Goal: Feedback & Contribution: Contribute content

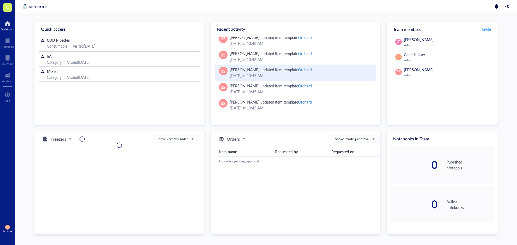
scroll to position [51, 0]
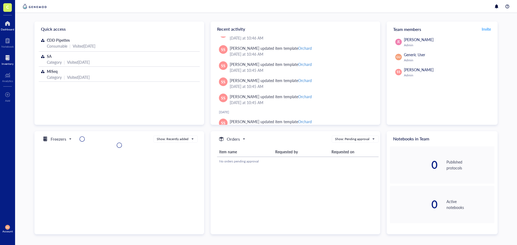
click at [8, 57] on div at bounding box center [8, 58] width 12 height 9
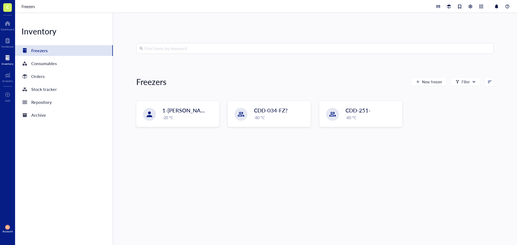
click at [10, 7] on span "C" at bounding box center [7, 7] width 9 height 9
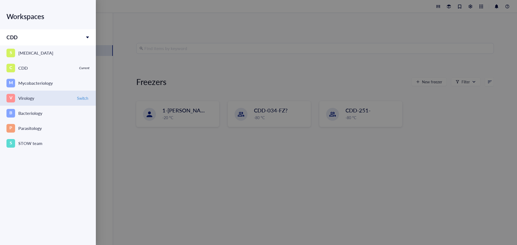
click at [37, 94] on link "V Virology Switch" at bounding box center [48, 98] width 96 height 15
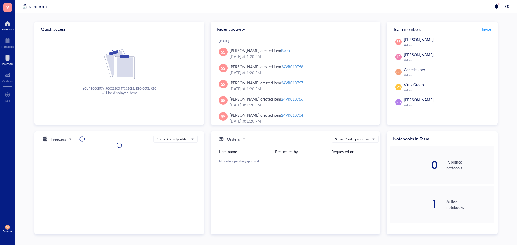
click at [9, 59] on div at bounding box center [8, 58] width 12 height 9
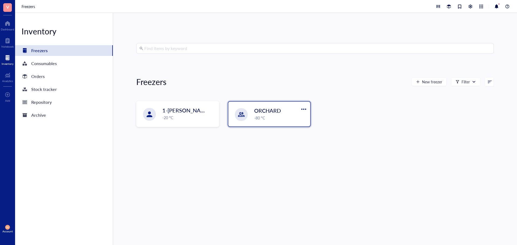
click at [281, 120] on div "-80 °C" at bounding box center [280, 118] width 53 height 6
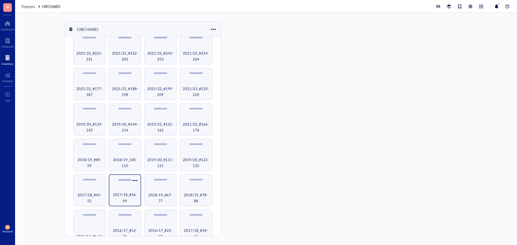
scroll to position [162, 0]
click at [194, 229] on span "2017/18_#34-44" at bounding box center [196, 233] width 27 height 12
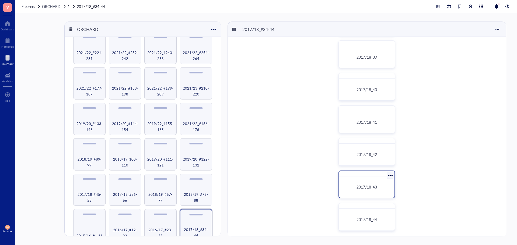
scroll to position [167, 0]
click at [373, 188] on span "2017/18_43" at bounding box center [367, 185] width 20 height 5
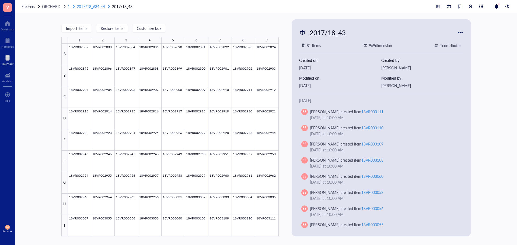
click at [95, 4] on span "2017/18_#34-44" at bounding box center [91, 6] width 28 height 5
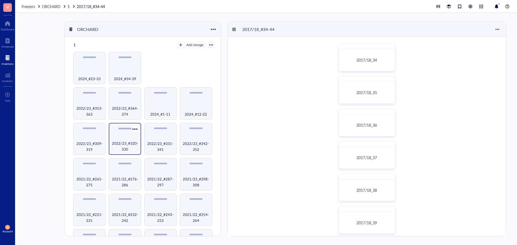
click at [126, 141] on span "2022/23_#320-330" at bounding box center [124, 147] width 27 height 12
click at [362, 123] on div "2022/23_322" at bounding box center [366, 125] width 51 height 17
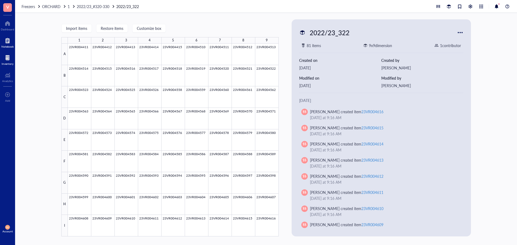
click at [11, 42] on div at bounding box center [7, 40] width 12 height 9
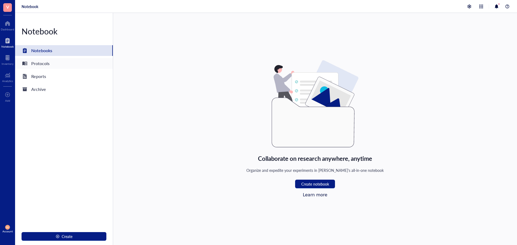
drag, startPoint x: 54, startPoint y: 60, endPoint x: 59, endPoint y: 61, distance: 4.6
click at [54, 60] on div "Protocols" at bounding box center [64, 63] width 98 height 11
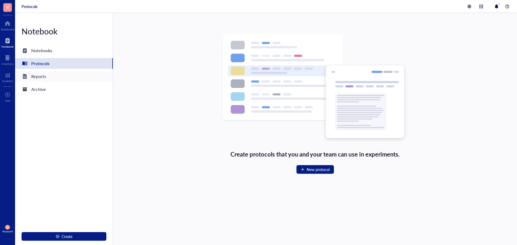
click at [58, 78] on div "Reports" at bounding box center [64, 76] width 98 height 11
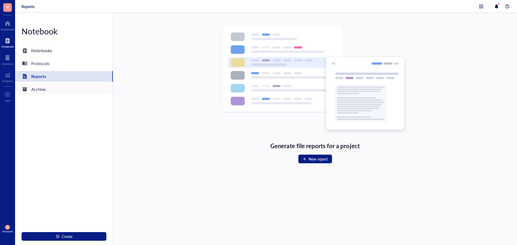
click at [46, 89] on div "Archive" at bounding box center [38, 90] width 15 height 8
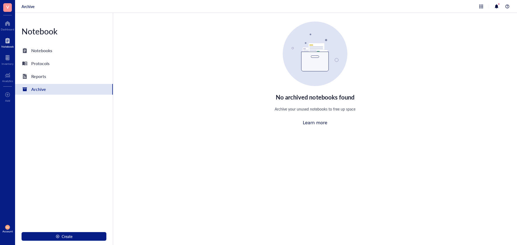
click at [9, 9] on span "V" at bounding box center [7, 7] width 9 height 9
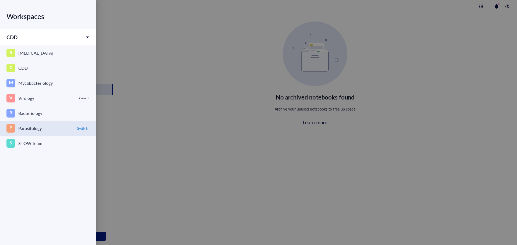
click at [39, 128] on div "Parasitology" at bounding box center [29, 129] width 23 height 8
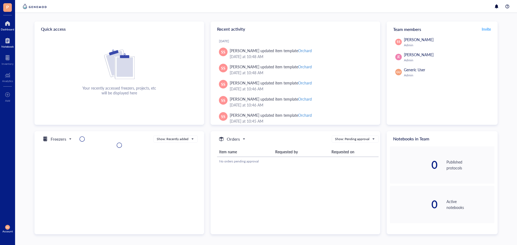
click at [6, 43] on div at bounding box center [7, 40] width 12 height 9
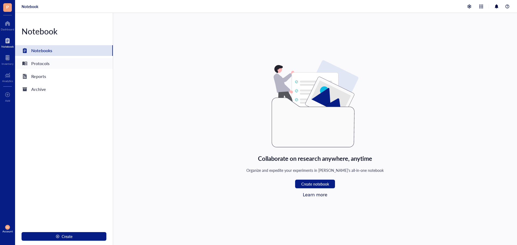
click at [43, 61] on div "Protocols" at bounding box center [40, 64] width 18 height 8
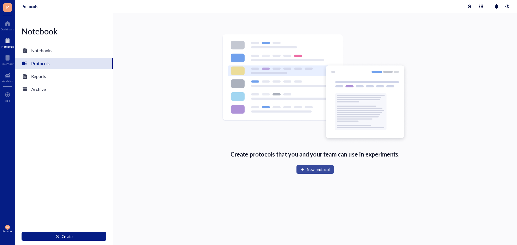
click at [311, 168] on span "New protocol" at bounding box center [318, 169] width 23 height 4
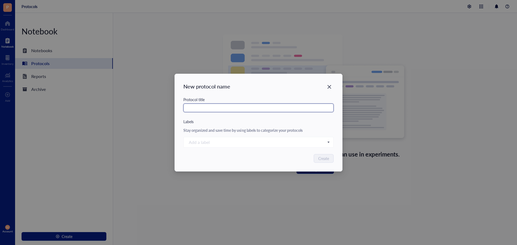
click at [243, 108] on input "text" at bounding box center [258, 108] width 150 height 9
type input "Test"
click at [238, 125] on div "Protocol title Test Labels Stay organized and save time by using labels to cate…" at bounding box center [258, 122] width 150 height 51
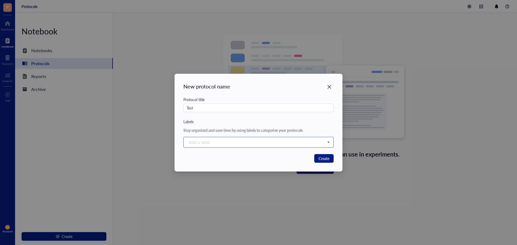
click at [230, 143] on div at bounding box center [256, 143] width 138 height 8
click at [221, 160] on div "Create "" label" at bounding box center [258, 160] width 139 height 5
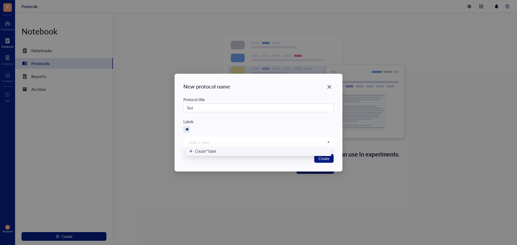
click at [187, 128] on icon "Close" at bounding box center [187, 129] width 2 height 2
click at [324, 160] on span "Create" at bounding box center [324, 159] width 11 height 6
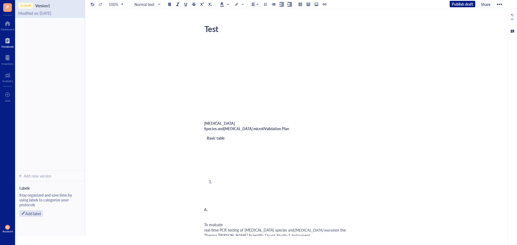
click at [92, 5] on div at bounding box center [92, 4] width 4 height 4
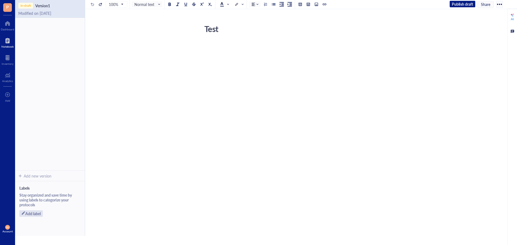
drag, startPoint x: 198, startPoint y: 47, endPoint x: 183, endPoint y: 57, distance: 18.9
click at [170, 62] on div "Test Test ﻿" at bounding box center [300, 84] width 430 height 124
click at [216, 56] on div "﻿" at bounding box center [300, 94] width 192 height 104
drag, startPoint x: 207, startPoint y: 47, endPoint x: 306, endPoint y: 96, distance: 109.9
click at [306, 96] on div "﻿" at bounding box center [300, 94] width 192 height 104
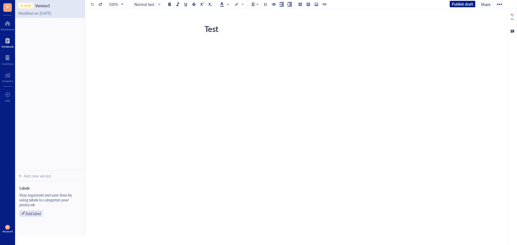
click at [211, 50] on div "﻿" at bounding box center [300, 94] width 192 height 104
click at [217, 72] on div "test" at bounding box center [300, 94] width 192 height 104
click at [301, 5] on div at bounding box center [300, 4] width 4 height 4
click at [308, 14] on td at bounding box center [307, 14] width 3 height 3
click at [276, 120] on div "test ﻿ Type ‘/’ for commands Basic table ﻿ ﻿ ﻿ ﻿ ﻿ ﻿ ﻿" at bounding box center [300, 118] width 192 height 152
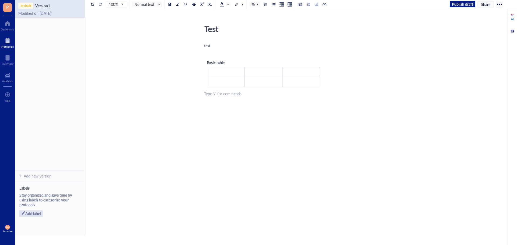
click at [501, 3] on div at bounding box center [499, 4] width 9 height 9
click at [487, 31] on div "Delete" at bounding box center [483, 30] width 31 height 5
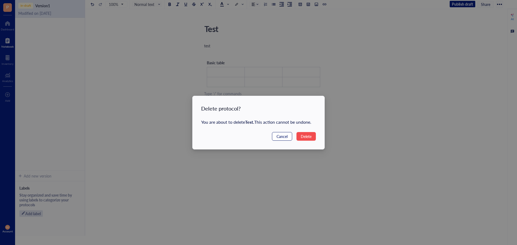
click at [280, 137] on span "Cancel" at bounding box center [282, 137] width 11 height 6
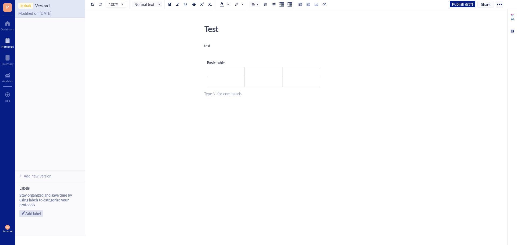
click at [486, 2] on span "Share" at bounding box center [485, 4] width 9 height 5
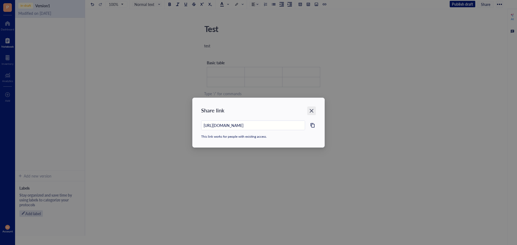
click at [308, 112] on div "Close" at bounding box center [311, 111] width 9 height 9
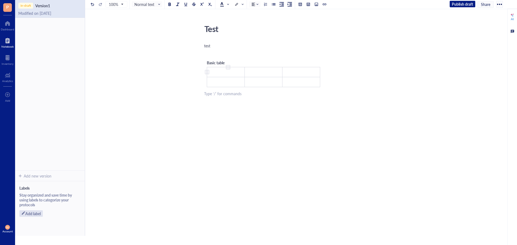
click at [220, 70] on td "﻿" at bounding box center [226, 72] width 38 height 10
click at [180, 168] on div "Test Test test ﻿ Basic table ﻿ ﻿ ﻿ ﻿ ﻿ ﻿ ﻿" at bounding box center [300, 110] width 430 height 177
click at [500, 4] on div at bounding box center [499, 4] width 9 height 9
click at [423, 62] on div "Test Test test ﻿ Basic table ﻿ ﻿ ﻿ ﻿ ﻿ ﻿ ﻿" at bounding box center [300, 110] width 430 height 177
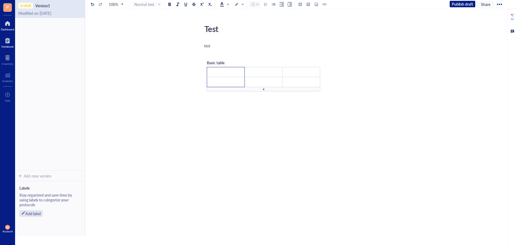
click at [5, 27] on div at bounding box center [7, 23] width 13 height 9
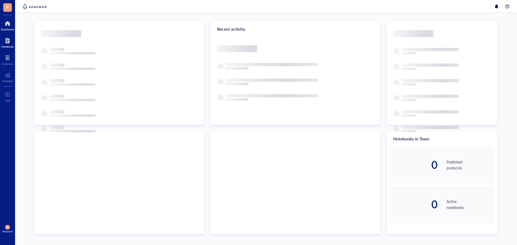
click at [5, 40] on div at bounding box center [7, 40] width 12 height 9
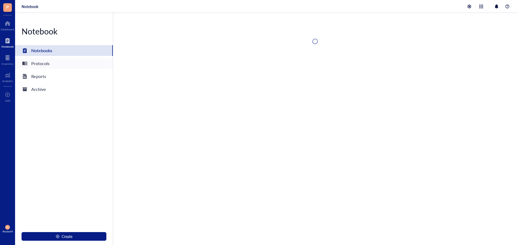
click at [51, 67] on div "Protocols" at bounding box center [64, 63] width 98 height 11
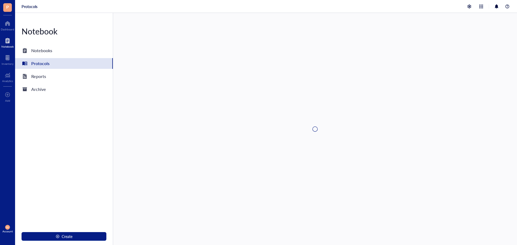
click at [48, 123] on div "Notebook Notebooks Protocols Reports Archive Create" at bounding box center [64, 129] width 98 height 232
click at [60, 236] on button "Create" at bounding box center [64, 236] width 85 height 9
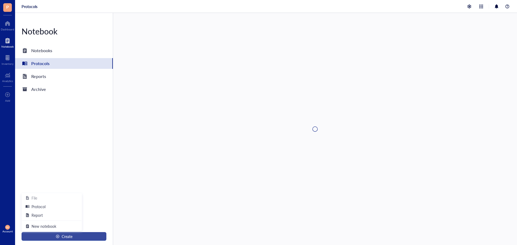
click at [60, 236] on button "Create" at bounding box center [64, 236] width 85 height 9
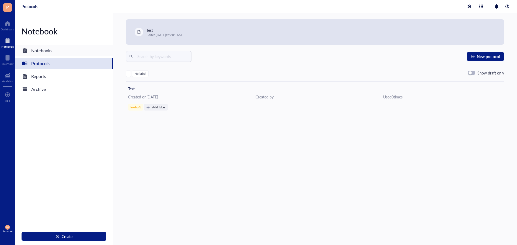
click at [48, 51] on div "Notebooks" at bounding box center [41, 51] width 21 height 8
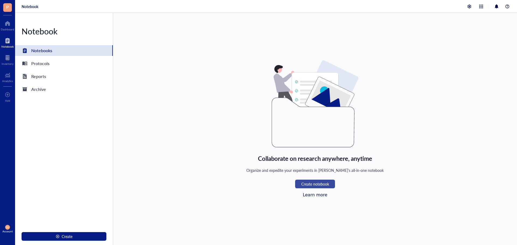
click at [313, 182] on span "Create notebook" at bounding box center [315, 184] width 28 height 4
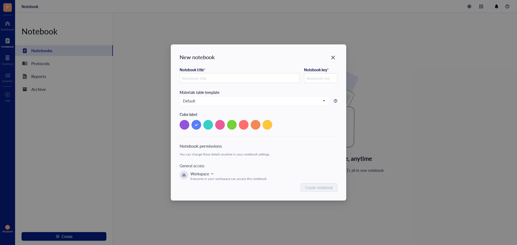
click at [326, 78] on input "text" at bounding box center [320, 79] width 33 height 10
click at [334, 56] on icon "Close" at bounding box center [332, 57] width 5 height 5
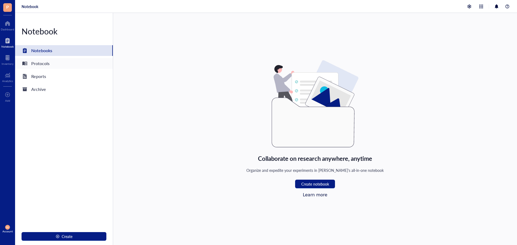
click at [60, 64] on div "Protocols" at bounding box center [64, 63] width 98 height 11
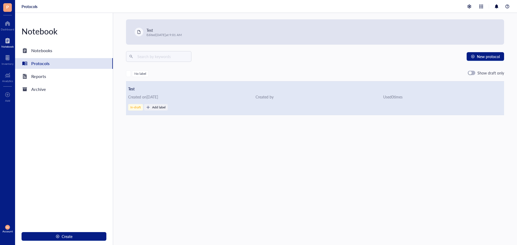
click at [176, 103] on div "Test Created on August 13, 2025 Created by Used 0 time s In-draft Add label" at bounding box center [315, 99] width 378 height 34
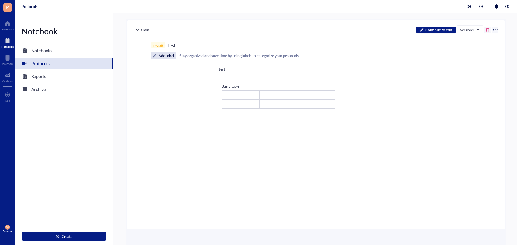
click at [499, 30] on div at bounding box center [495, 30] width 9 height 9
click at [499, 29] on div at bounding box center [495, 30] width 9 height 9
click at [473, 33] on input "search" at bounding box center [467, 30] width 15 height 8
click at [241, 93] on td "﻿" at bounding box center [241, 95] width 38 height 9
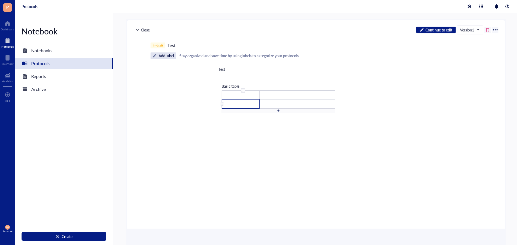
click at [237, 103] on td "﻿" at bounding box center [241, 104] width 38 height 9
click at [378, 131] on div "test ﻿ Basic table ﻿ ﻿ ﻿ ﻿ ﻿ ﻿ ﻿" at bounding box center [315, 142] width 192 height 155
click at [463, 28] on span "Version 1" at bounding box center [469, 29] width 19 height 5
click at [450, 31] on span "Continue to edit" at bounding box center [438, 29] width 27 height 5
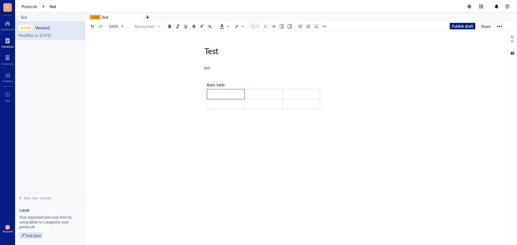
drag, startPoint x: 206, startPoint y: 94, endPoint x: 206, endPoint y: 107, distance: 13.2
click at [245, 104] on td "﻿" at bounding box center [264, 104] width 38 height 10
click at [268, 113] on div at bounding box center [263, 111] width 113 height 4
click at [429, 105] on div "Test Test test ﻿ Basic table ﻿ ﻿ ﻿ ﻿ ﻿ ﻿ ﻿ ﻿ ﻿ ﻿" at bounding box center [300, 137] width 430 height 187
click at [469, 23] on button "Publish draft" at bounding box center [463, 26] width 26 height 6
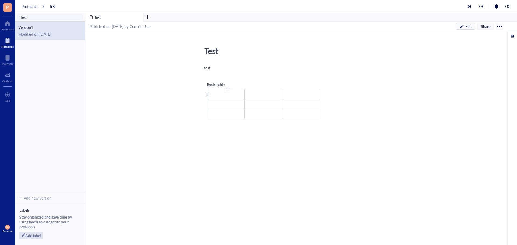
click at [219, 96] on td "﻿" at bounding box center [226, 94] width 38 height 10
click at [55, 53] on div "Version 1 Modified on August 13, 2025" at bounding box center [50, 107] width 70 height 171
click at [11, 46] on div "Notebook" at bounding box center [7, 46] width 12 height 3
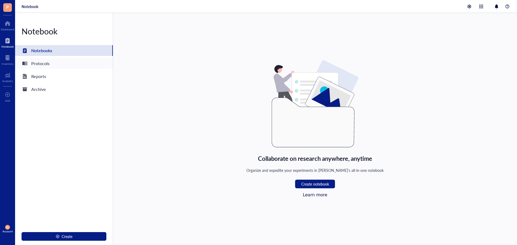
click at [46, 65] on div "Protocols" at bounding box center [40, 64] width 18 height 8
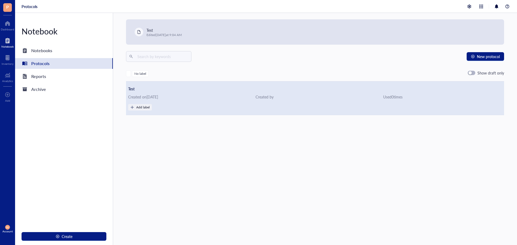
click at [202, 93] on div "Test Created on August 13, 2025 Created by Used 0 time s Add label" at bounding box center [315, 99] width 378 height 34
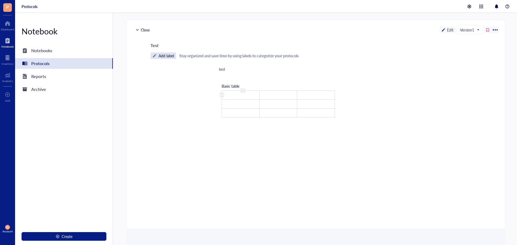
click at [243, 93] on td "﻿" at bounding box center [241, 95] width 38 height 9
click at [371, 128] on div "test ﻿ Basic table ﻿Test ﻿ ﻿ ﻿ ﻿ ﻿ ﻿ ﻿ ﻿ ﻿" at bounding box center [315, 144] width 192 height 159
click at [138, 30] on div at bounding box center [137, 30] width 4 height 4
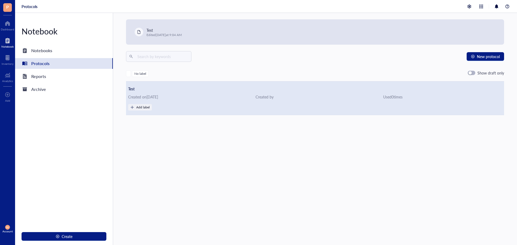
click at [194, 98] on div "Created on August 13, 2025" at bounding box center [187, 97] width 119 height 6
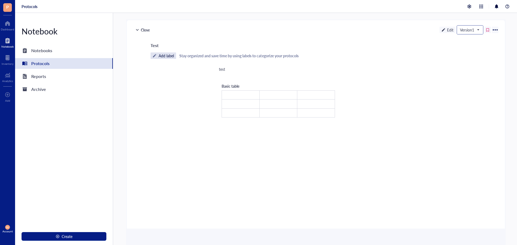
click at [482, 32] on div "Version 1" at bounding box center [470, 30] width 26 height 9
drag, startPoint x: 478, startPoint y: 31, endPoint x: 450, endPoint y: 28, distance: 28.7
click at [478, 31] on span "Version 1" at bounding box center [469, 29] width 19 height 5
click at [447, 29] on div "Edit" at bounding box center [447, 30] width 16 height 6
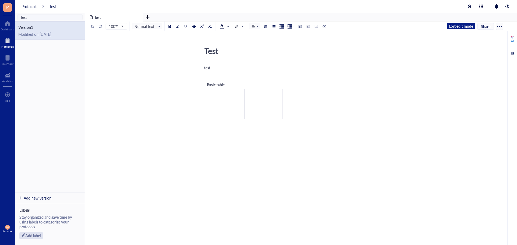
click at [502, 26] on div at bounding box center [499, 26] width 9 height 9
click at [481, 44] on div "Delete" at bounding box center [483, 44] width 31 height 5
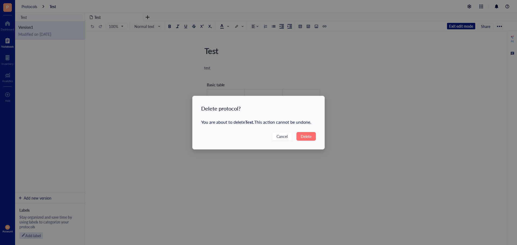
click at [308, 138] on span "Delete" at bounding box center [306, 137] width 11 height 6
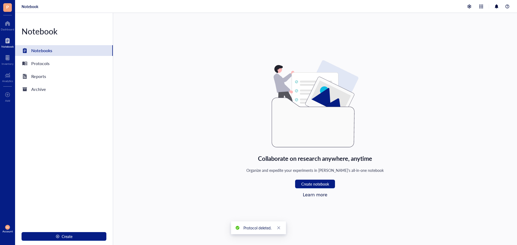
click at [29, 124] on div "Notebook Notebooks Protocols Reports Archive Create" at bounding box center [64, 129] width 98 height 232
click at [30, 93] on div "Archive" at bounding box center [64, 89] width 98 height 11
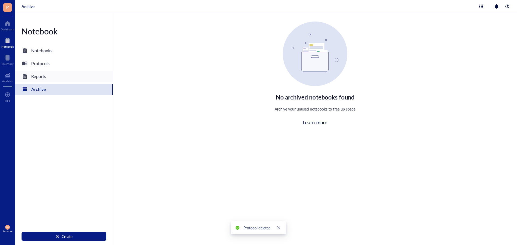
click at [46, 80] on div "Reports" at bounding box center [38, 77] width 15 height 8
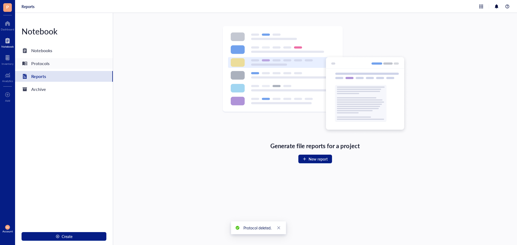
click at [51, 61] on div "Protocols" at bounding box center [64, 63] width 98 height 11
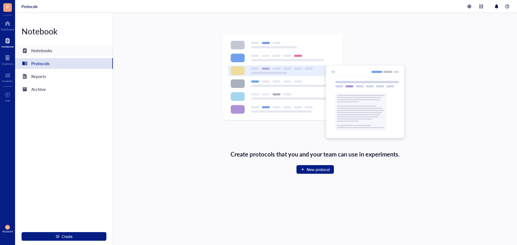
click at [53, 55] on div "Notebooks" at bounding box center [64, 50] width 98 height 11
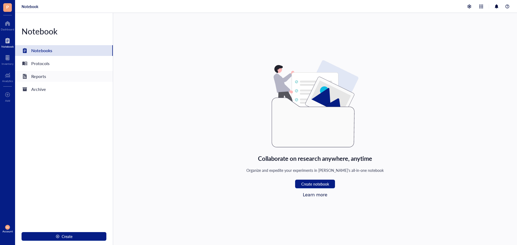
click at [48, 79] on div "Reports" at bounding box center [64, 76] width 98 height 11
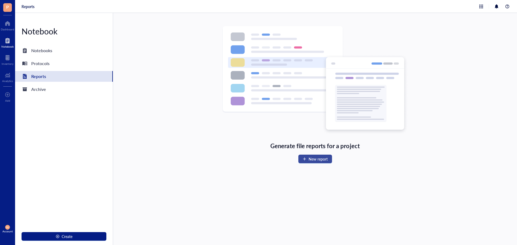
click at [313, 161] on span "New report" at bounding box center [318, 159] width 19 height 4
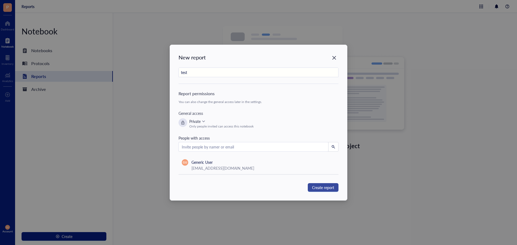
type input "test"
click at [333, 190] on span "Create report" at bounding box center [323, 188] width 22 height 6
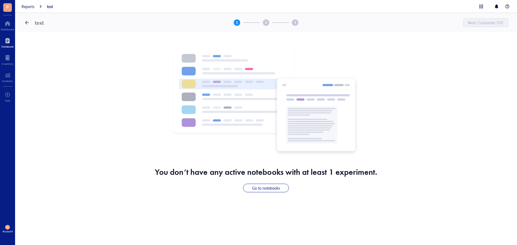
click at [23, 22] on div at bounding box center [27, 22] width 9 height 9
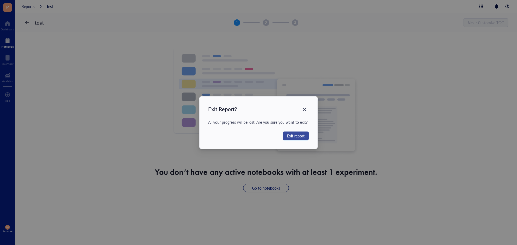
click at [294, 136] on span "Exit report" at bounding box center [296, 136] width 18 height 6
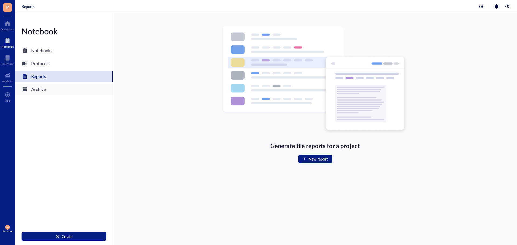
click at [49, 90] on div "Archive" at bounding box center [64, 89] width 98 height 11
